Goal: Task Accomplishment & Management: Manage account settings

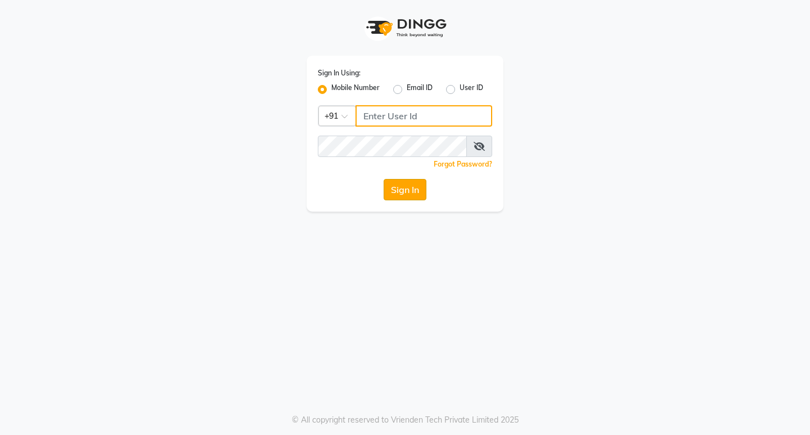
type input "7896053992"
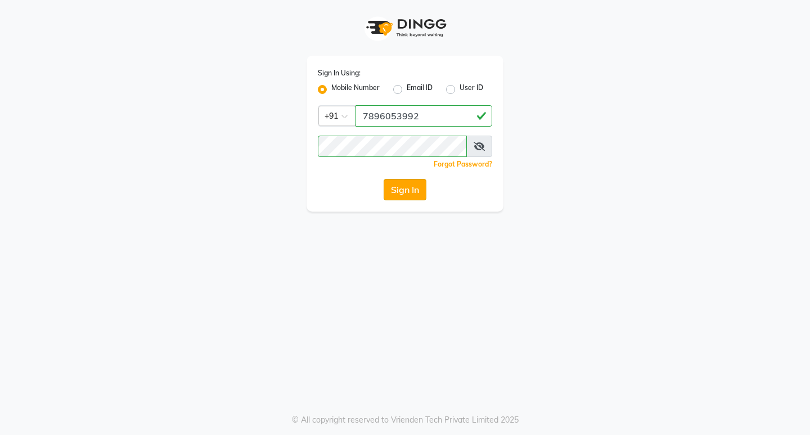
click at [415, 191] on button "Sign In" at bounding box center [405, 189] width 43 height 21
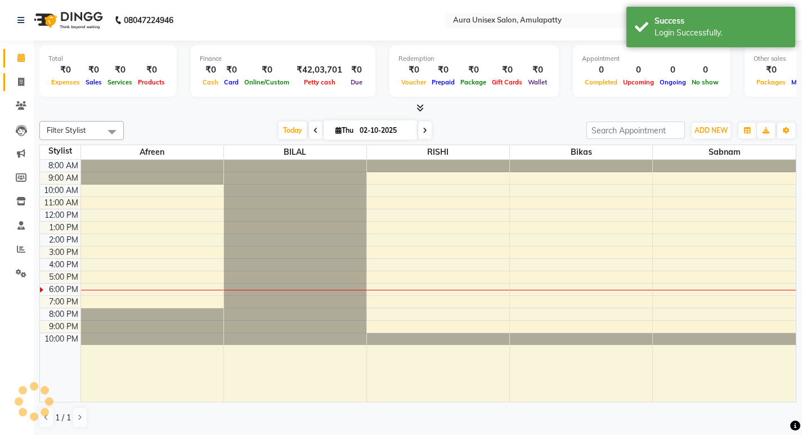
click at [20, 78] on icon at bounding box center [21, 82] width 6 height 8
select select "service"
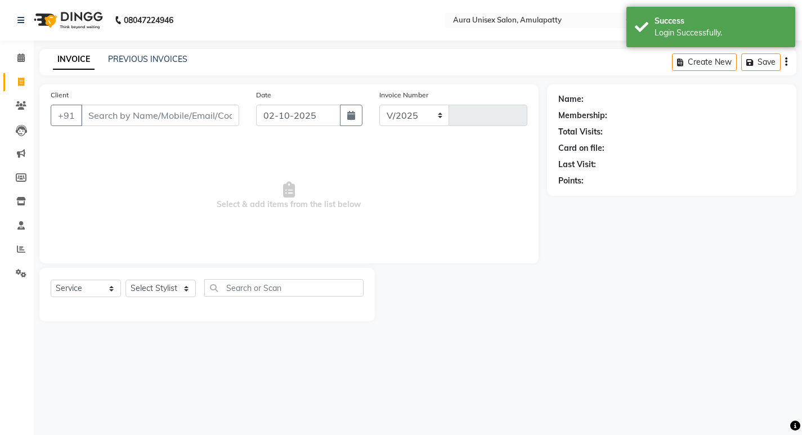
select select "837"
type input "1167"
click at [122, 118] on input "Client" at bounding box center [161, 115] width 160 height 21
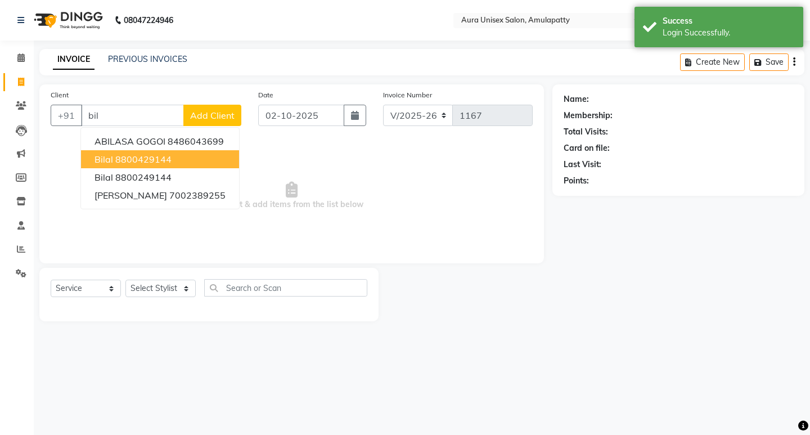
click at [123, 162] on ngb-highlight "8800429144" at bounding box center [143, 159] width 56 height 11
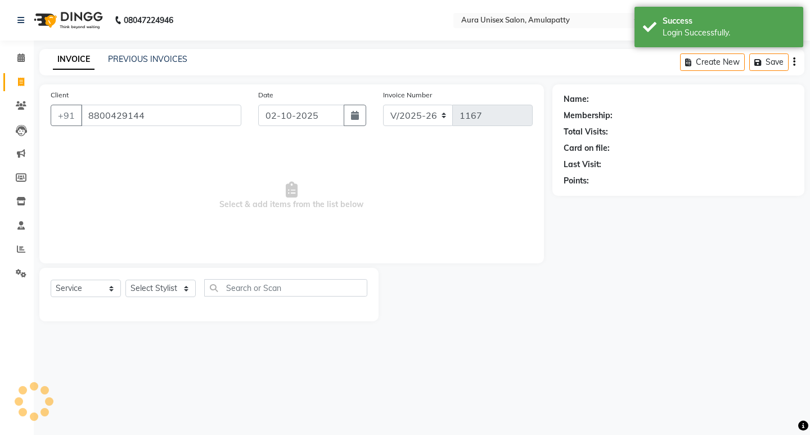
type input "8800429144"
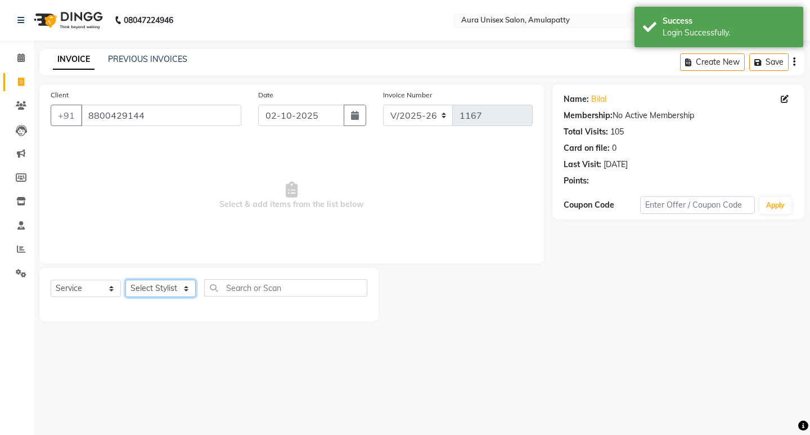
click at [146, 290] on select "Select Stylist [PERSON_NAME] BILAL RISHI Sabnam" at bounding box center [161, 288] width 70 height 17
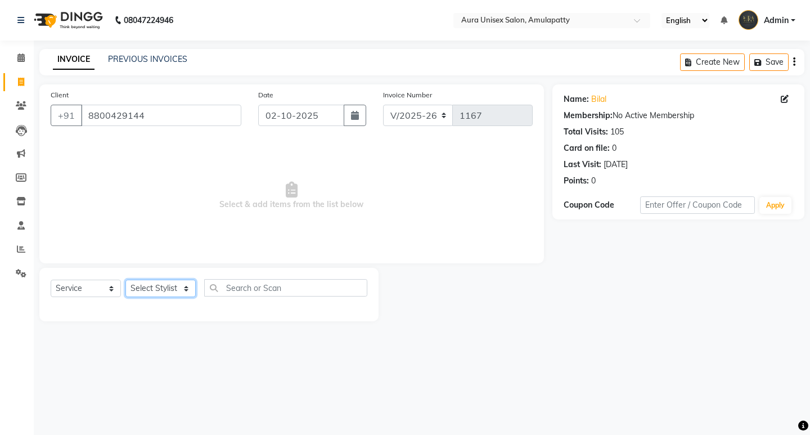
select select "13774"
click at [126, 280] on select "Select Stylist [PERSON_NAME] BILAL RISHI Sabnam" at bounding box center [161, 288] width 70 height 17
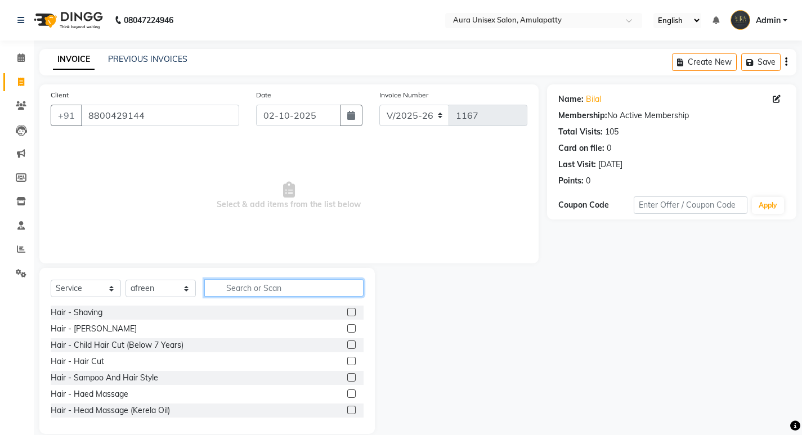
click at [244, 288] on input "text" at bounding box center [283, 287] width 159 height 17
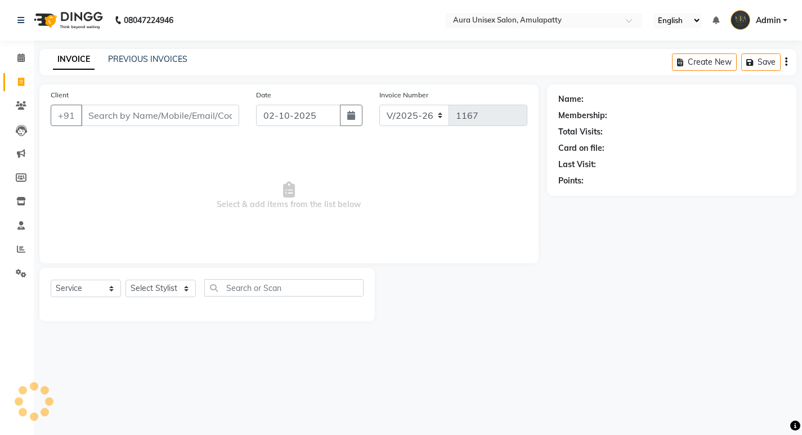
select select "837"
select select "service"
click at [133, 112] on input "Client" at bounding box center [161, 115] width 160 height 21
click at [133, 116] on input "Client" at bounding box center [161, 115] width 160 height 21
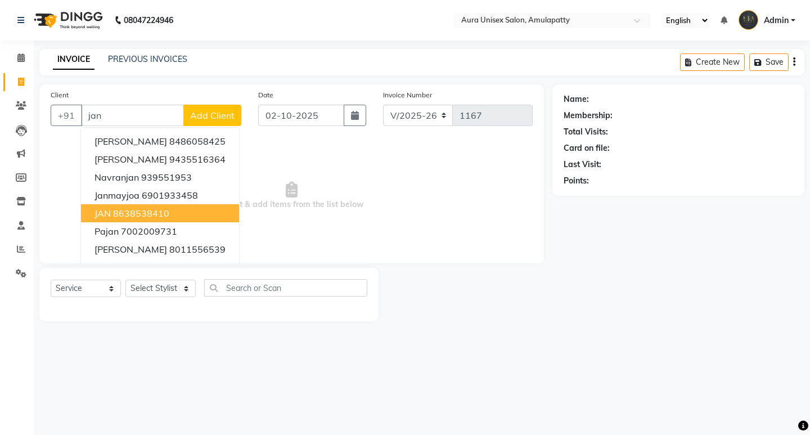
click at [126, 217] on ngb-highlight "8638538410" at bounding box center [141, 213] width 56 height 11
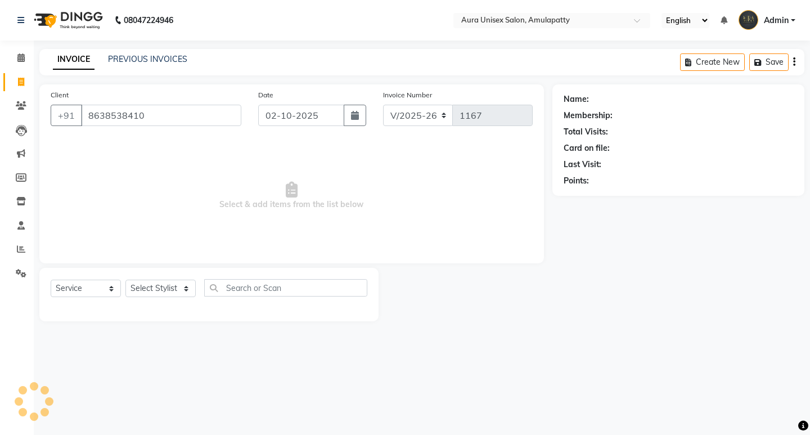
type input "8638538410"
click at [148, 293] on select "Select Stylist [PERSON_NAME] BILAL RISHI Sabnam" at bounding box center [161, 288] width 70 height 17
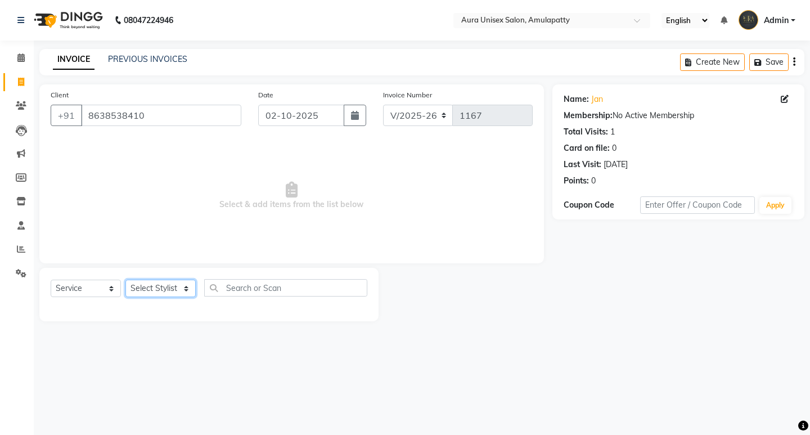
select select "71787"
click at [126, 280] on select "Select Stylist [PERSON_NAME] BILAL RISHI Sabnam" at bounding box center [161, 288] width 70 height 17
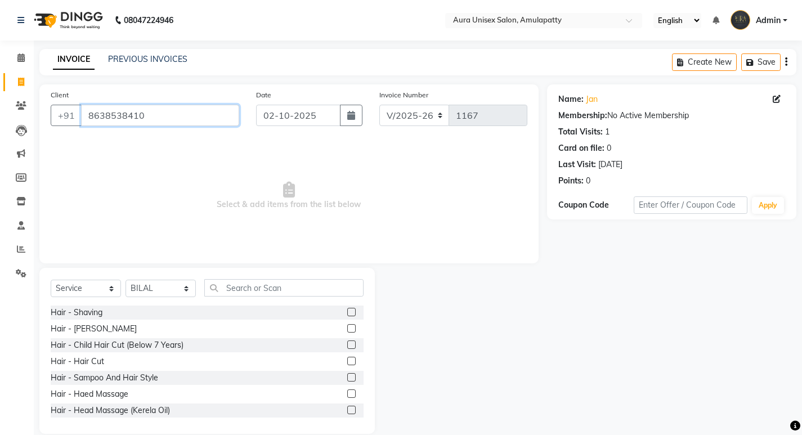
click at [163, 115] on input "8638538410" at bounding box center [160, 115] width 158 height 21
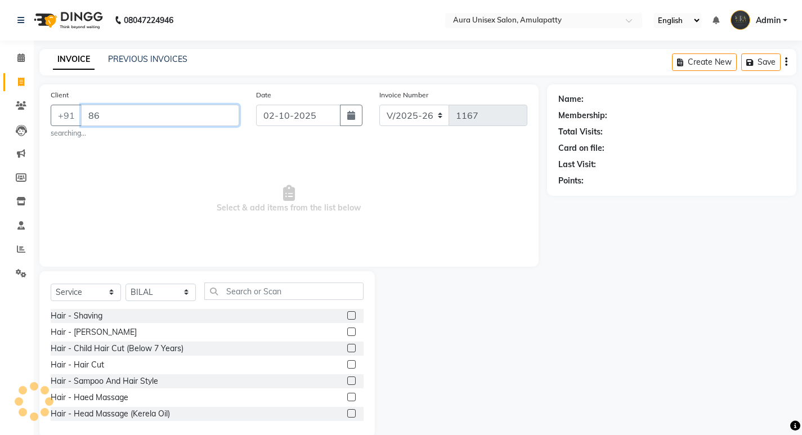
type input "8"
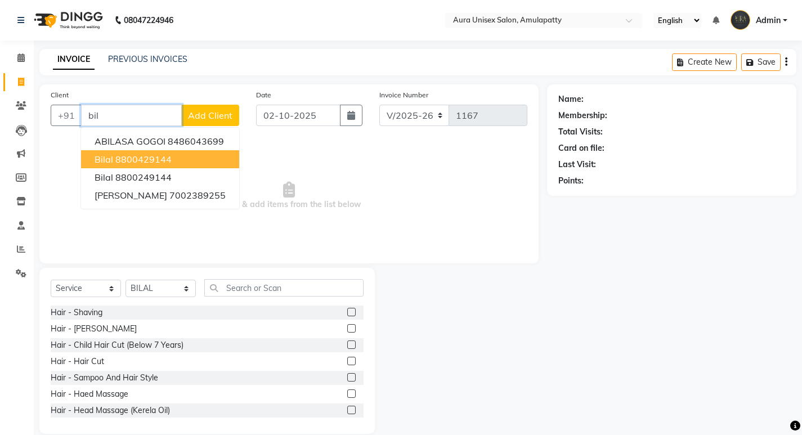
click at [106, 159] on span "bilal" at bounding box center [104, 159] width 19 height 11
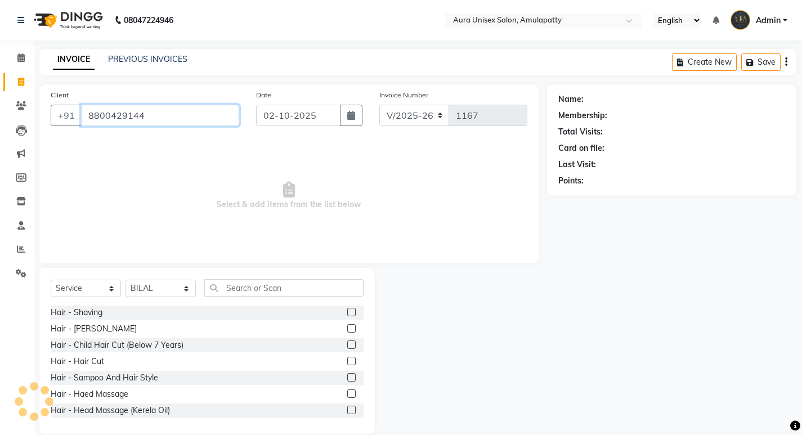
type input "8800429144"
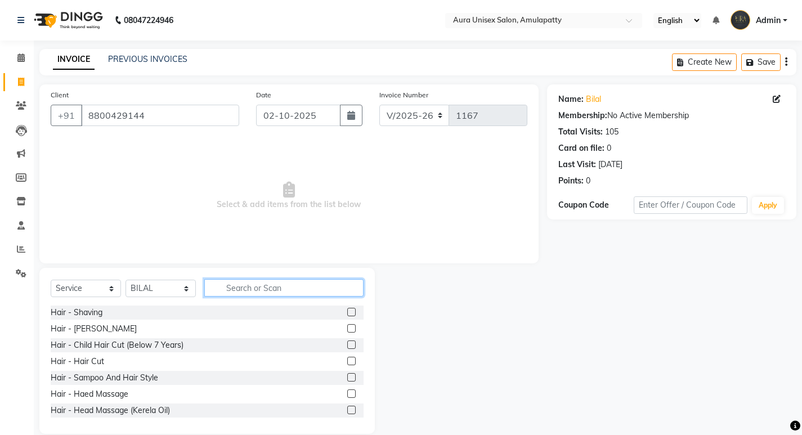
click at [225, 294] on input "text" at bounding box center [283, 287] width 159 height 17
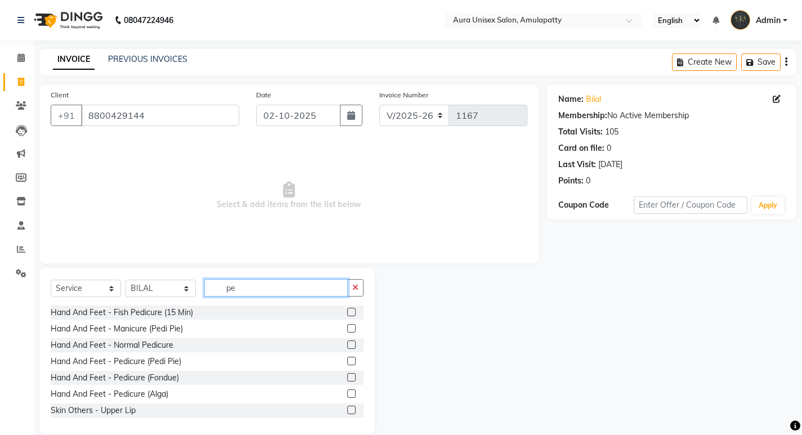
type input "pe"
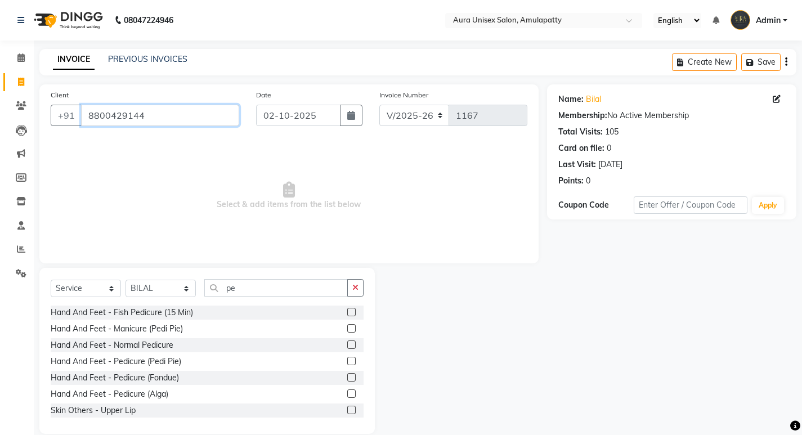
click at [181, 117] on input "8800429144" at bounding box center [160, 115] width 158 height 21
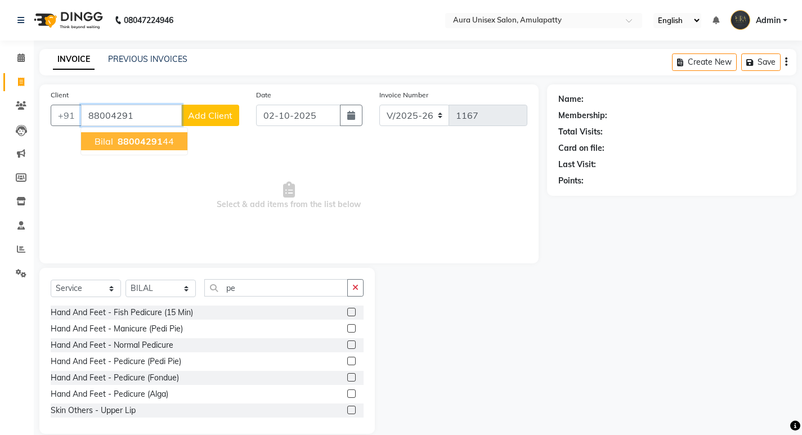
click at [151, 142] on span "88004291" at bounding box center [140, 141] width 45 height 11
type input "8800429144"
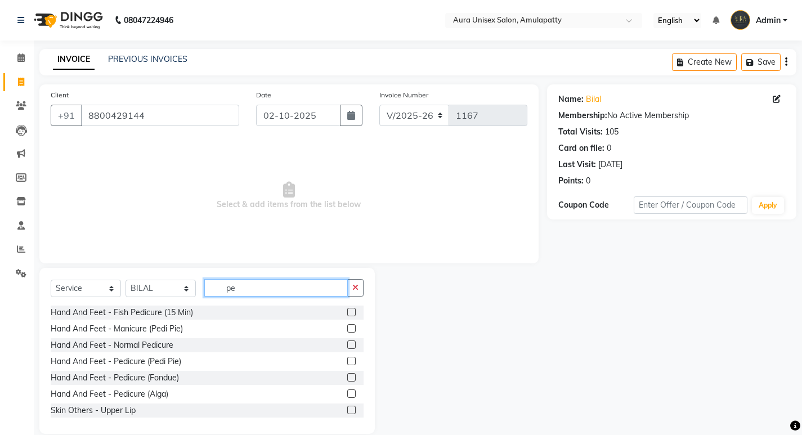
click at [257, 293] on input "pe" at bounding box center [276, 287] width 144 height 17
type input "p"
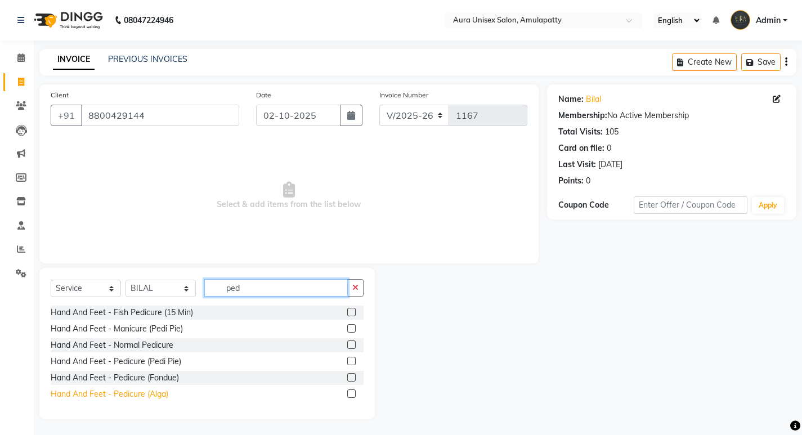
type input "ped"
click at [164, 395] on div "Hand And Feet - Pedicure (Alga)" at bounding box center [110, 394] width 118 height 12
checkbox input "false"
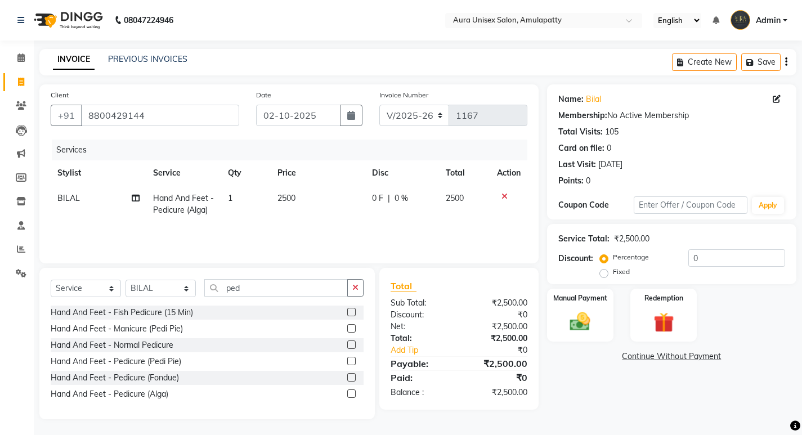
click at [284, 199] on span "2500" at bounding box center [286, 198] width 18 height 10
select select "71787"
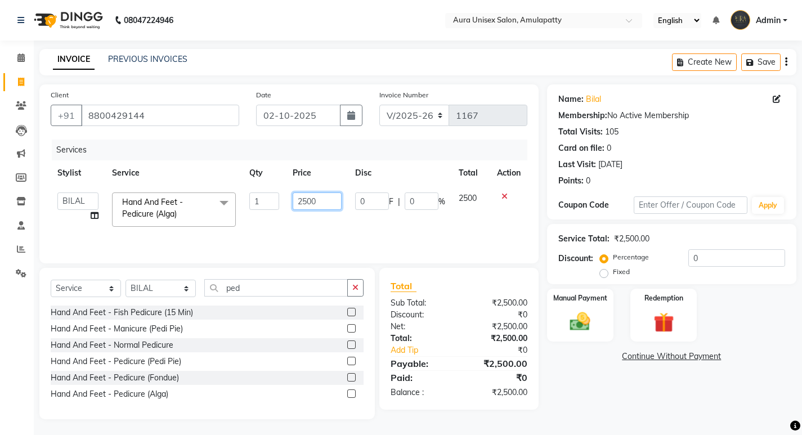
click at [302, 198] on input "2500" at bounding box center [317, 200] width 49 height 17
type input "1500"
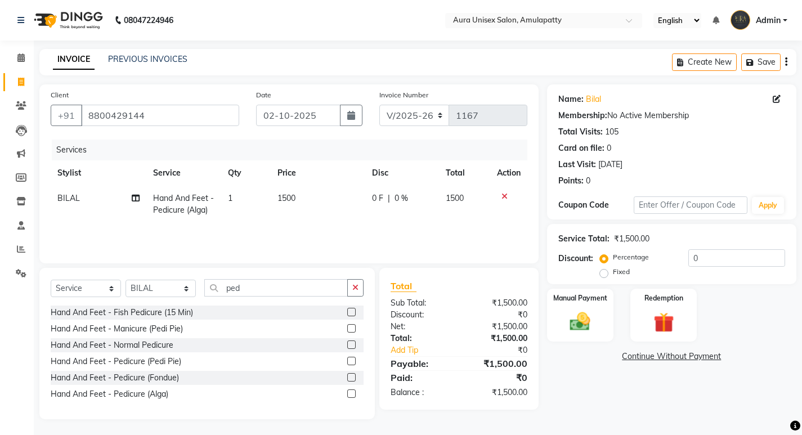
click at [296, 220] on td "1500" at bounding box center [318, 204] width 95 height 37
select select "71787"
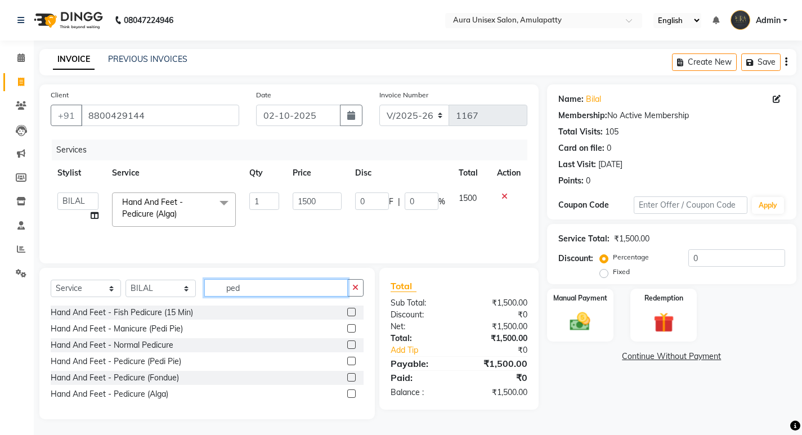
click at [244, 290] on input "ped" at bounding box center [276, 287] width 144 height 17
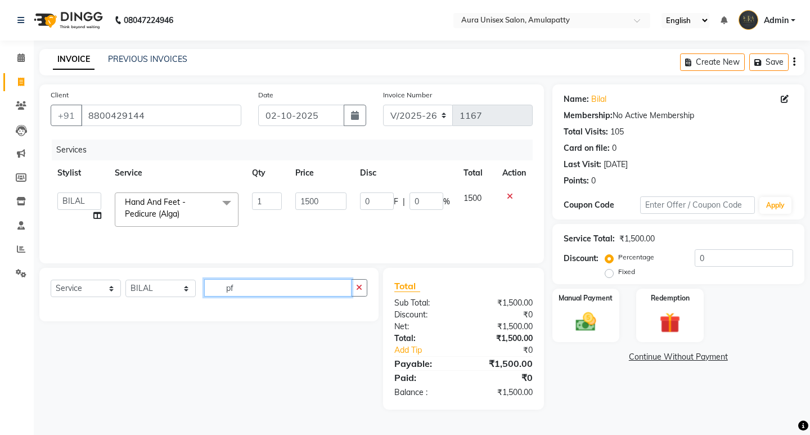
type input "p"
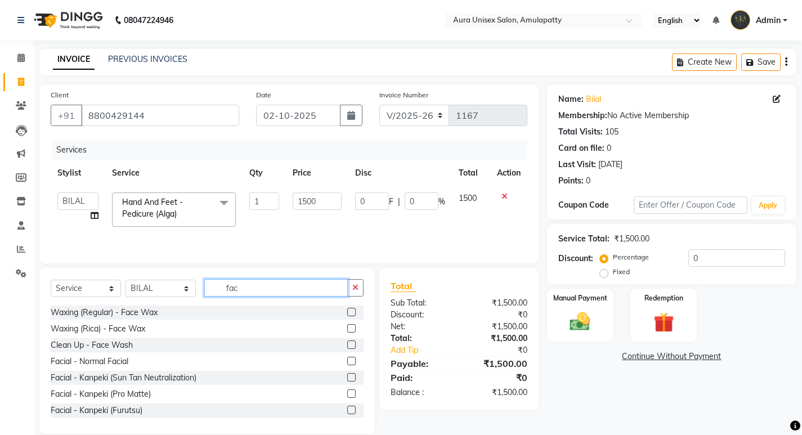
click at [258, 286] on input "fac" at bounding box center [276, 287] width 144 height 17
type input "f"
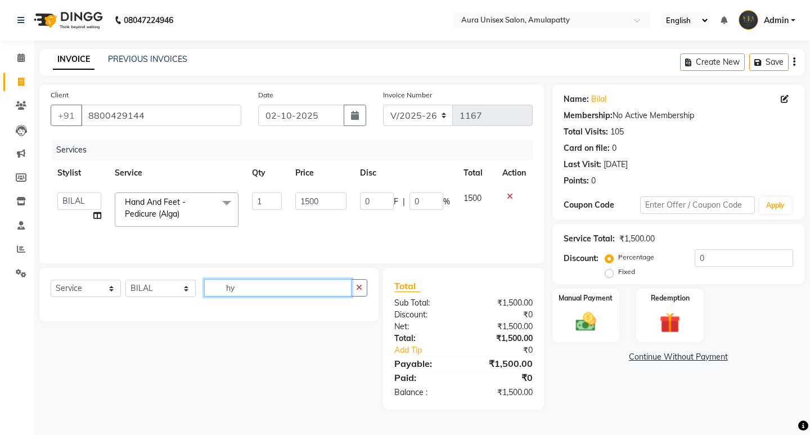
type input "h"
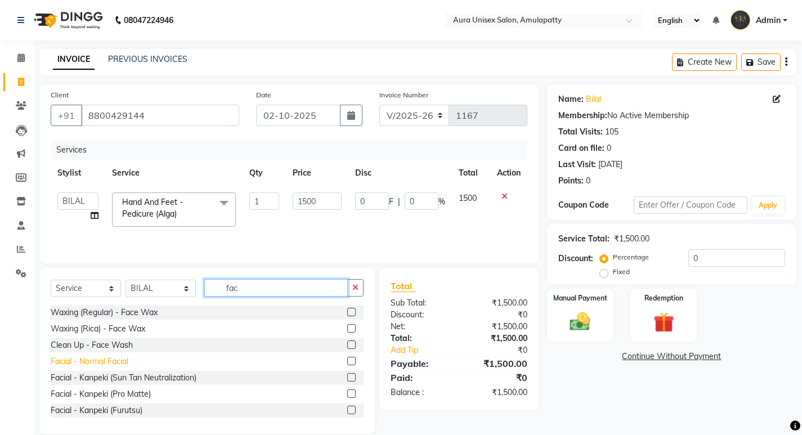
type input "fac"
click at [93, 364] on div "Facial - Normal Facial" at bounding box center [90, 362] width 78 height 12
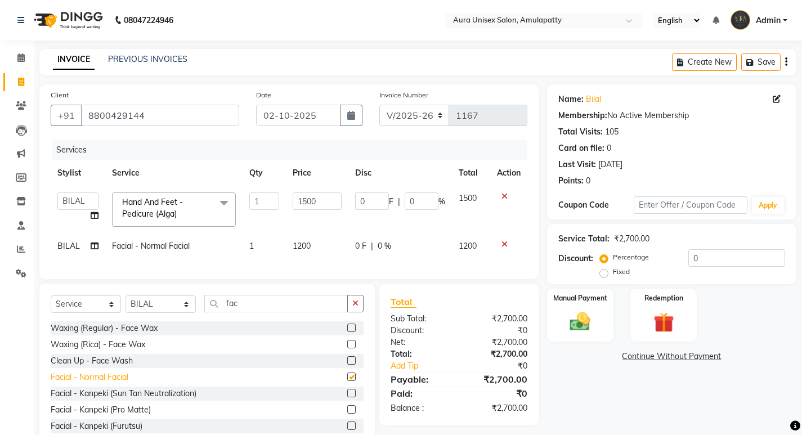
checkbox input "false"
click at [305, 250] on td "1200" at bounding box center [317, 246] width 62 height 25
select select "71787"
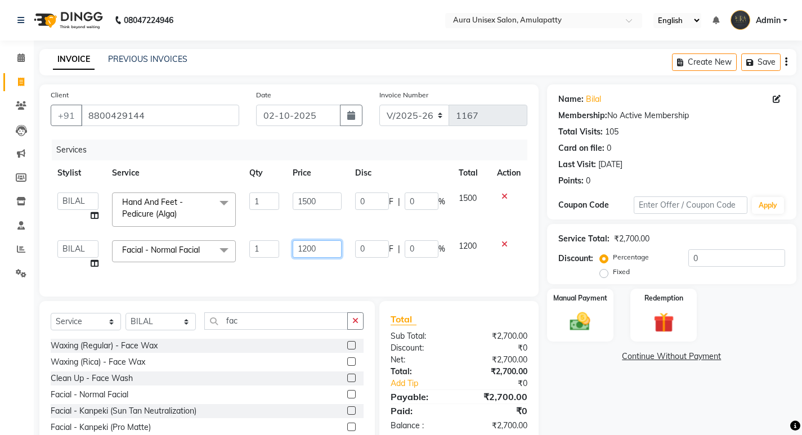
click at [325, 245] on input "1200" at bounding box center [317, 248] width 49 height 17
type input "1"
type input "5000"
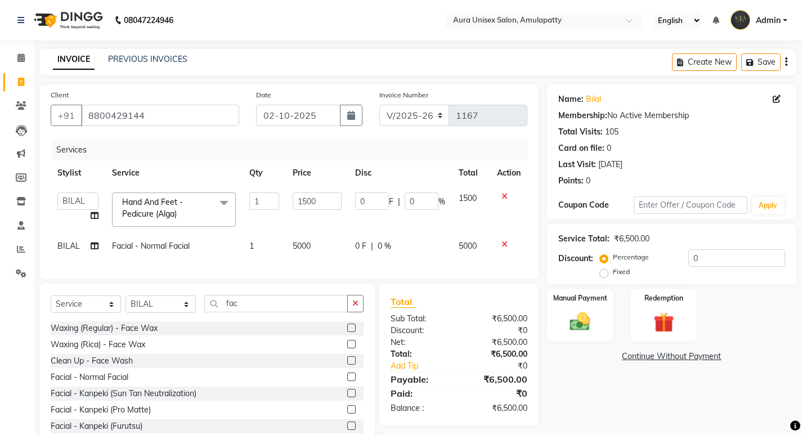
click at [322, 264] on div "Services Stylist Service Qty Price Disc Total Action afreen bikas BILAL RISHI S…" at bounding box center [289, 204] width 477 height 128
click at [245, 312] on input "fac" at bounding box center [276, 303] width 144 height 17
type input "f"
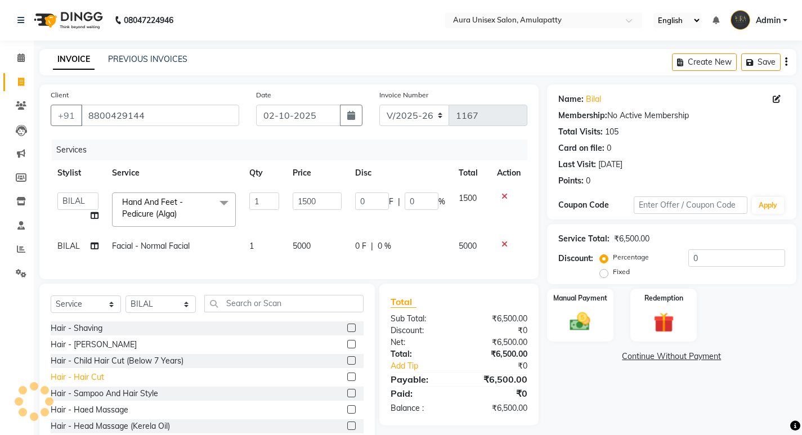
click at [91, 383] on div "Hair - Hair Cut" at bounding box center [77, 377] width 53 height 12
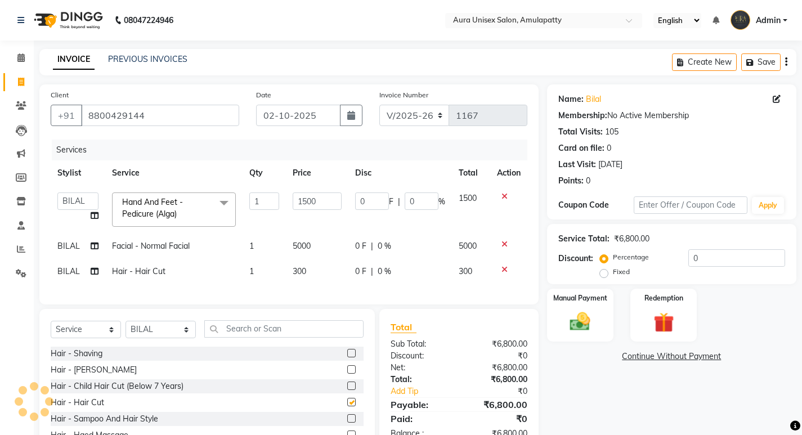
checkbox input "false"
click at [72, 376] on div "Hair - [PERSON_NAME]" at bounding box center [94, 370] width 86 height 12
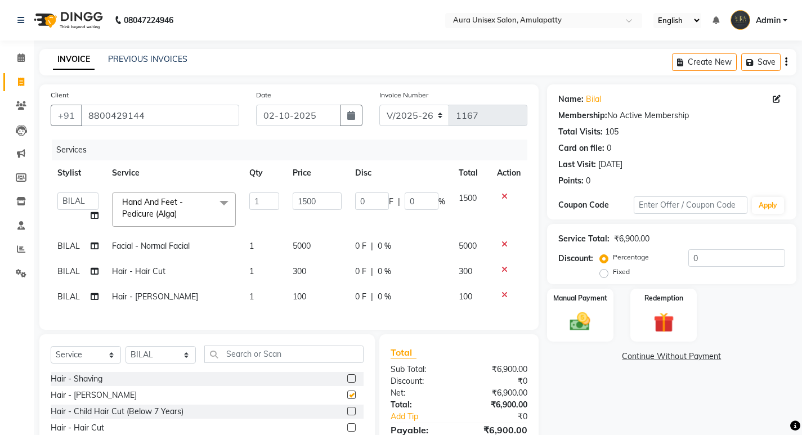
checkbox input "false"
click at [588, 312] on img at bounding box center [580, 322] width 34 height 24
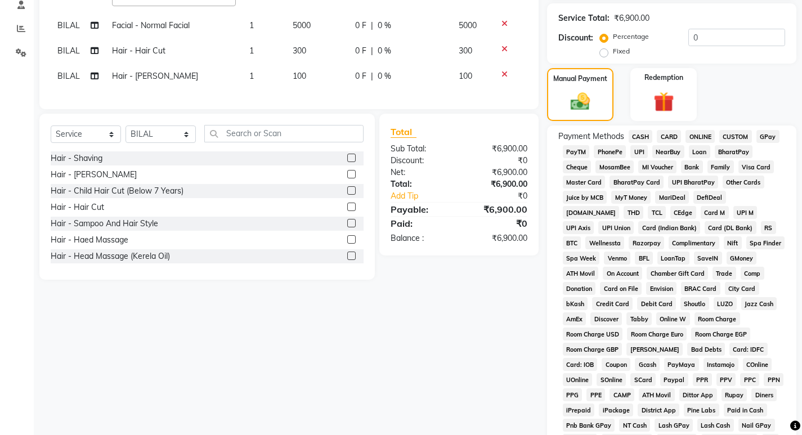
scroll to position [225, 0]
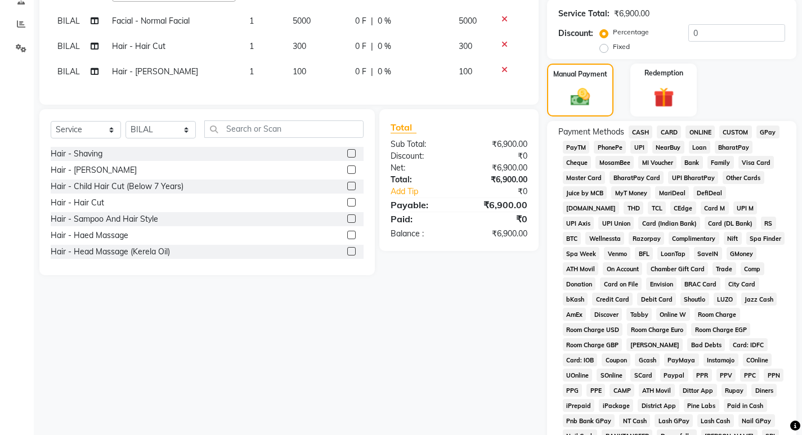
click at [769, 132] on span "GPay" at bounding box center [767, 132] width 23 height 13
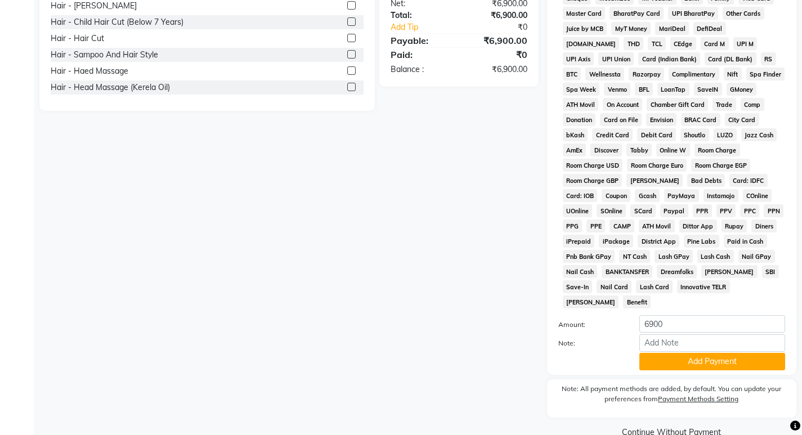
scroll to position [394, 0]
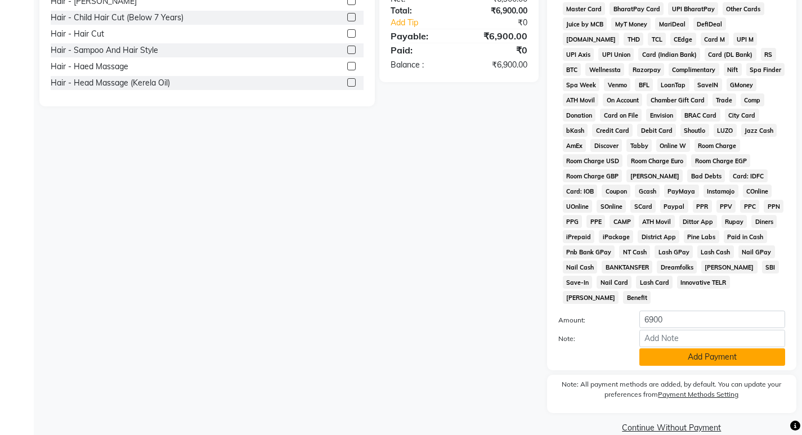
click at [672, 348] on button "Add Payment" at bounding box center [712, 356] width 146 height 17
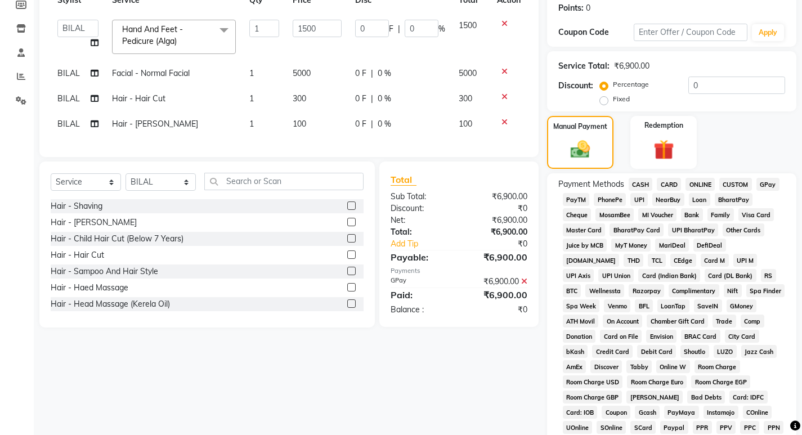
scroll to position [113, 0]
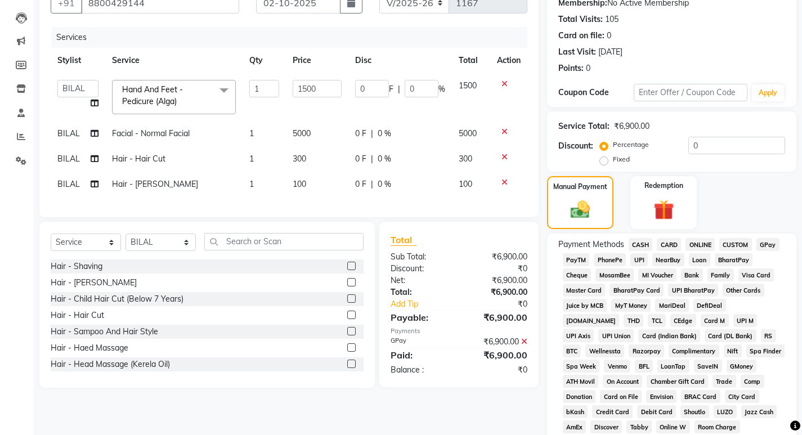
click at [523, 346] on icon at bounding box center [524, 342] width 6 height 8
click at [769, 248] on span "GPay" at bounding box center [767, 244] width 23 height 13
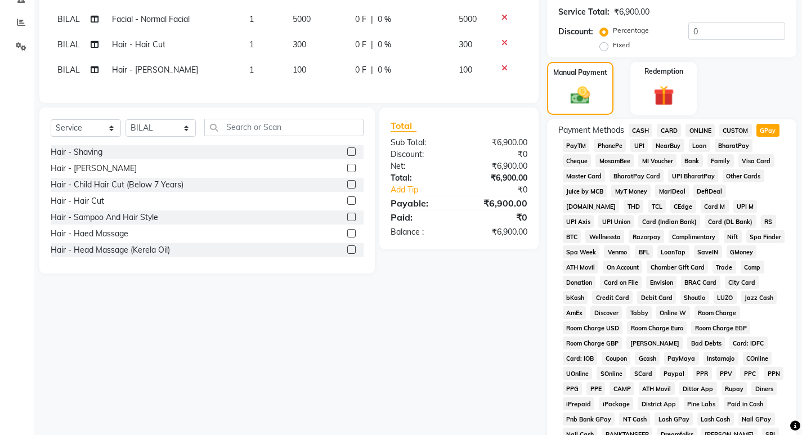
scroll to position [281, 0]
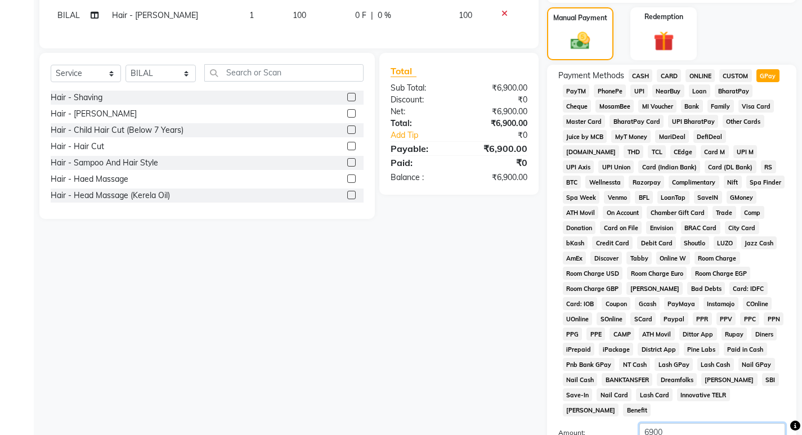
click at [670, 423] on input "6900" at bounding box center [712, 431] width 146 height 17
type input "6"
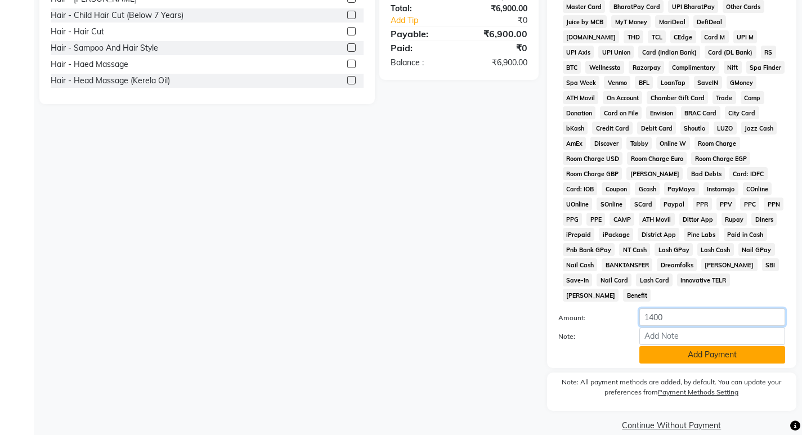
scroll to position [397, 0]
type input "1400"
click at [691, 346] on button "Add Payment" at bounding box center [712, 354] width 146 height 17
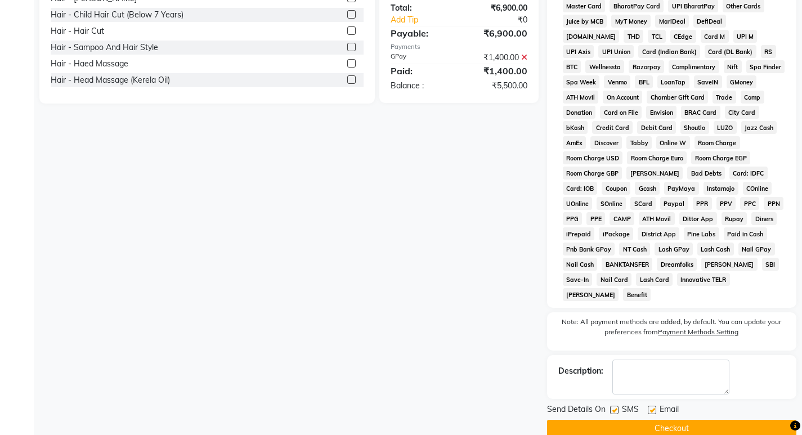
click at [615, 406] on label at bounding box center [614, 410] width 8 height 8
click at [615, 407] on input "checkbox" at bounding box center [613, 410] width 7 height 7
checkbox input "false"
click at [652, 406] on label at bounding box center [652, 410] width 8 height 8
click at [652, 407] on input "checkbox" at bounding box center [651, 410] width 7 height 7
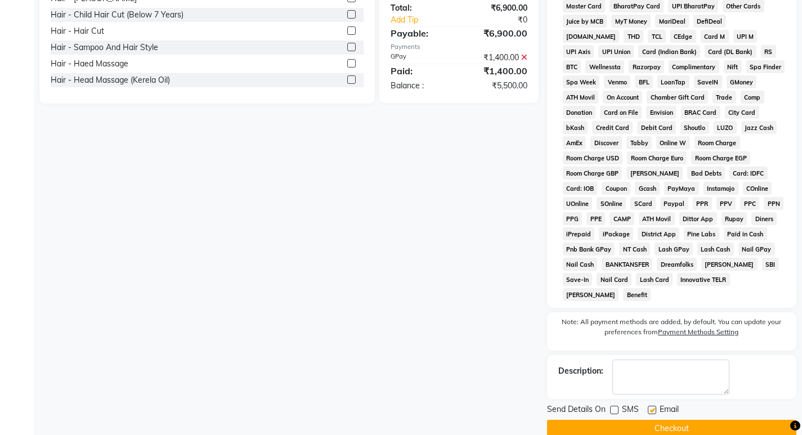
checkbox input "false"
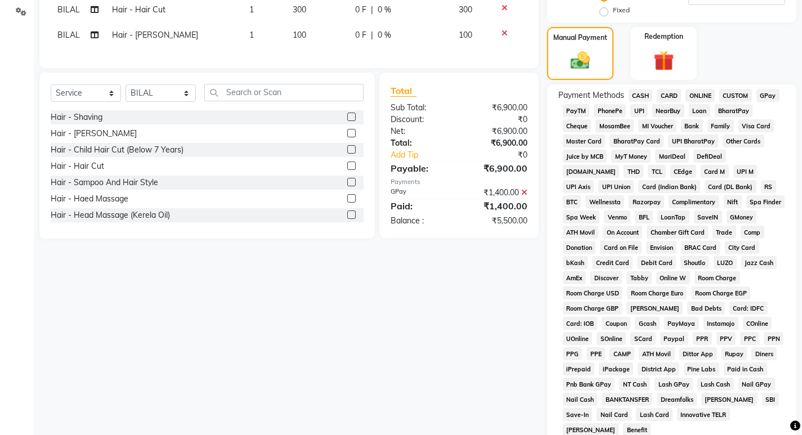
scroll to position [119, 0]
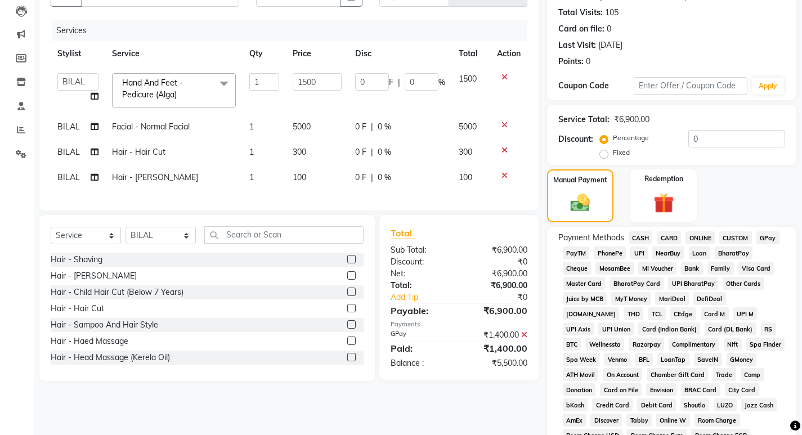
click at [633, 237] on span "CASH" at bounding box center [641, 237] width 24 height 13
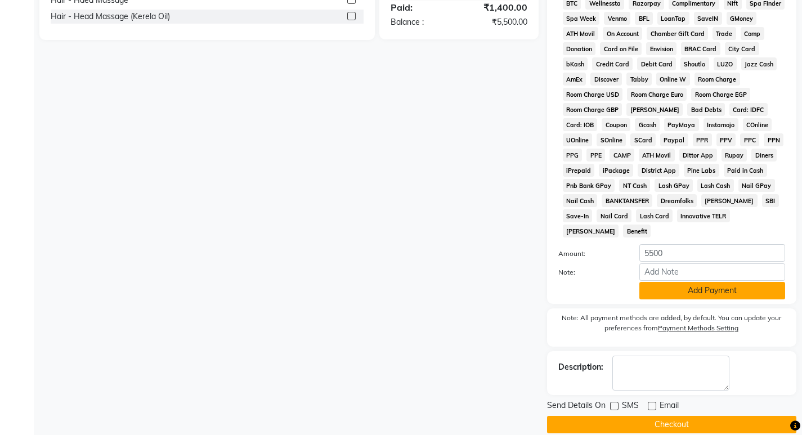
click at [672, 282] on button "Add Payment" at bounding box center [712, 290] width 146 height 17
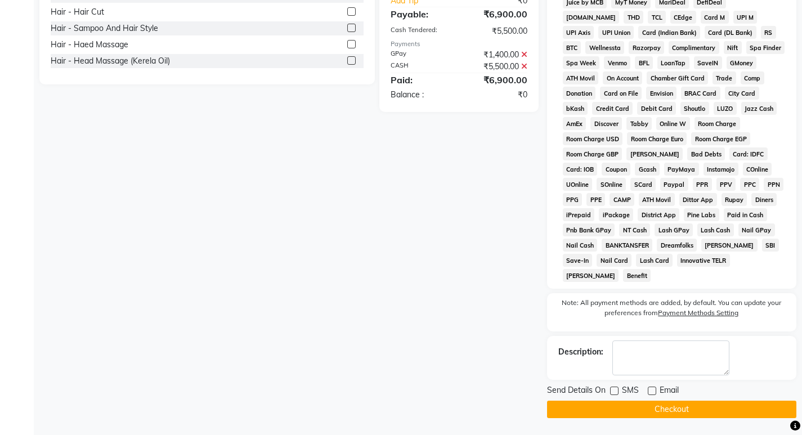
scroll to position [401, 0]
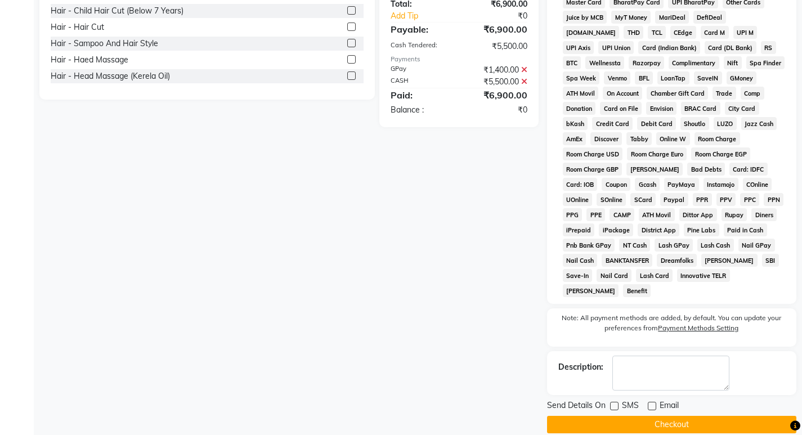
click at [637, 416] on button "Checkout" at bounding box center [671, 424] width 249 height 17
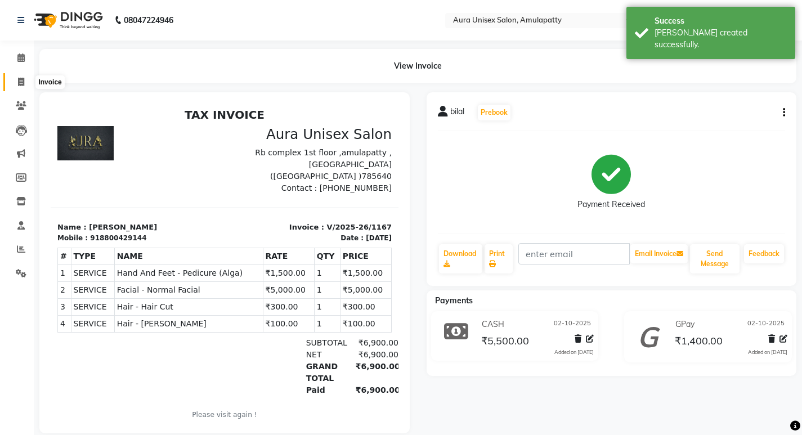
click at [21, 83] on icon at bounding box center [21, 82] width 6 height 8
select select "service"
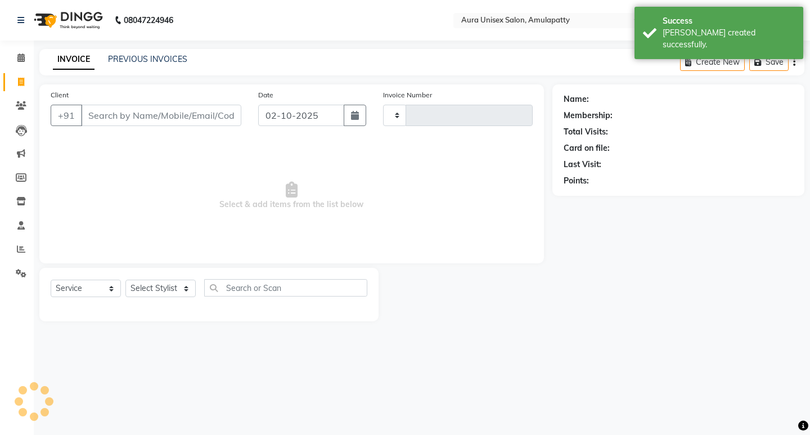
type input "1168"
select select "837"
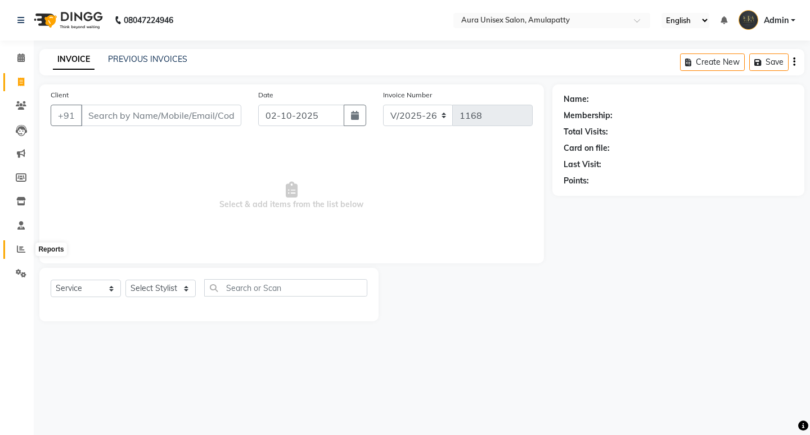
click at [24, 253] on span at bounding box center [21, 249] width 20 height 13
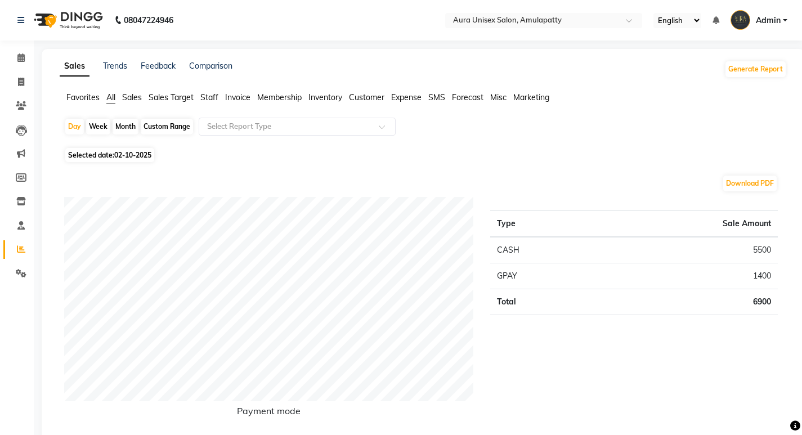
click at [562, 367] on div "Type Sale Amount CASH 5500 GPAY 1400 Total 6900" at bounding box center [634, 315] width 304 height 237
click at [115, 123] on div "Month" at bounding box center [126, 127] width 26 height 16
select select "10"
select select "2025"
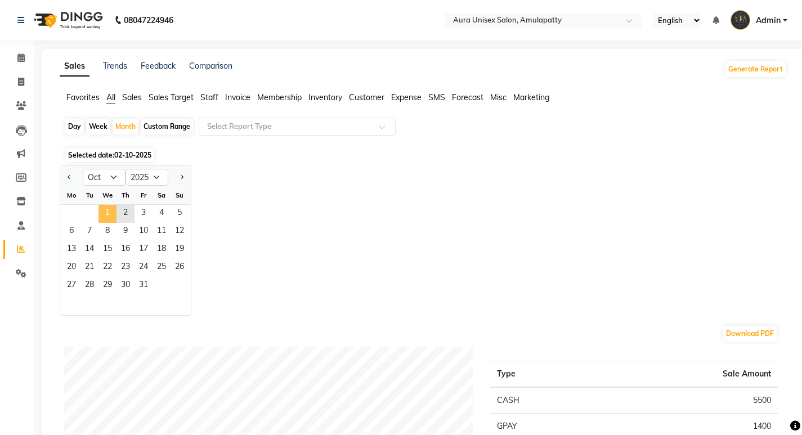
click at [114, 212] on span "1" at bounding box center [107, 214] width 18 height 18
